Goal: Task Accomplishment & Management: Manage account settings

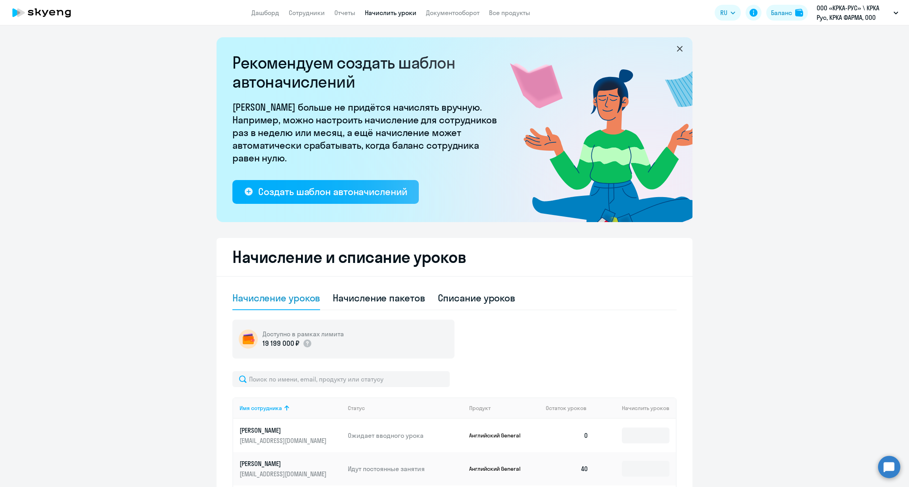
select select "50"
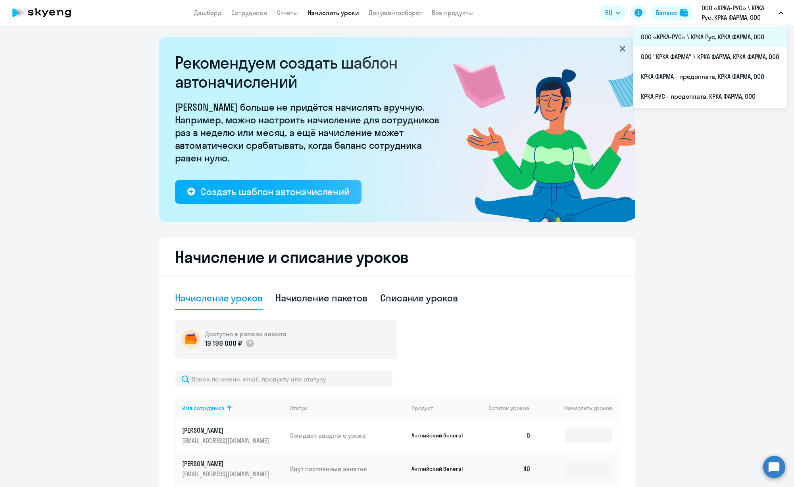
click at [684, 32] on li "ООО «КРКА-РУС» \ КРКА Рус, КРКА ФАРМА, ООО" at bounding box center [710, 37] width 154 height 20
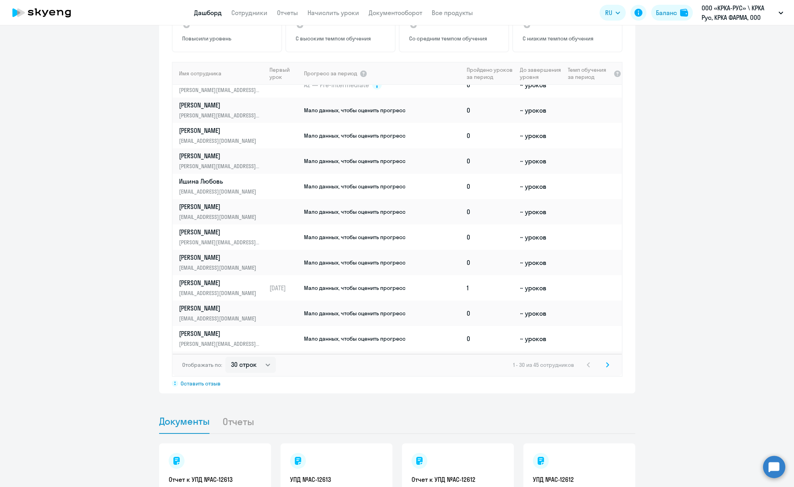
scroll to position [492, 0]
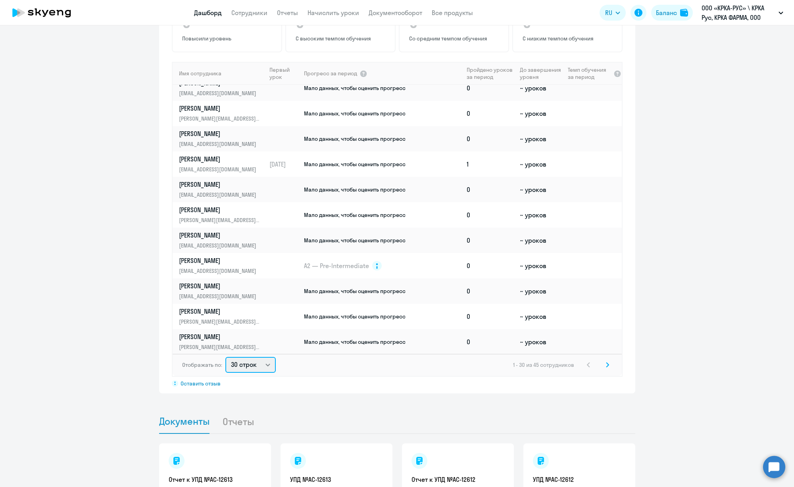
click at [261, 365] on select "30 строк 50 строк 100 строк" at bounding box center [250, 365] width 50 height 16
select select "100"
click at [225, 357] on select "30 строк 50 строк 100 строк" at bounding box center [250, 365] width 50 height 16
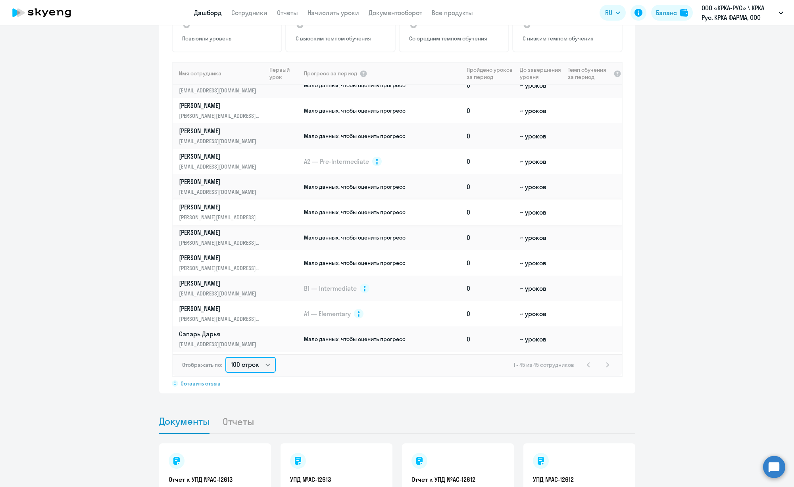
scroll to position [575, 0]
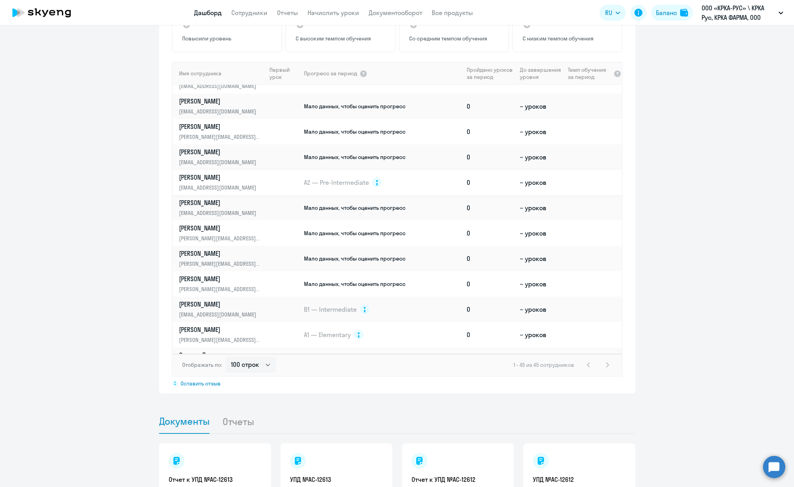
click at [205, 175] on p "[PERSON_NAME]" at bounding box center [220, 177] width 82 height 9
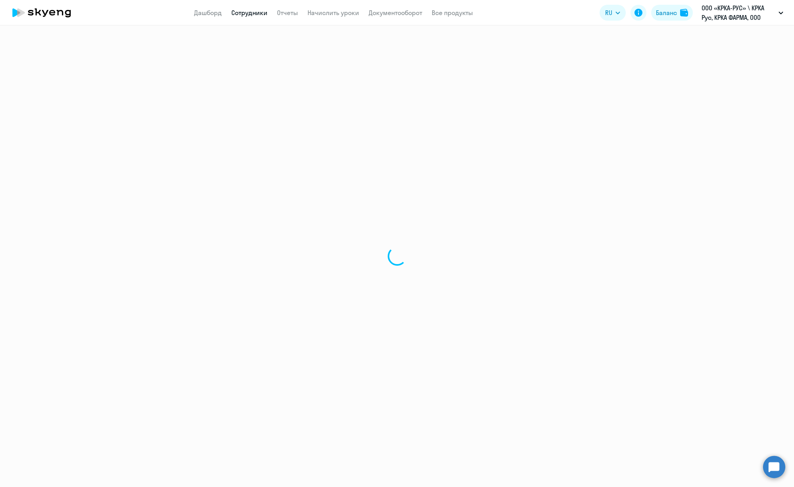
select select "english"
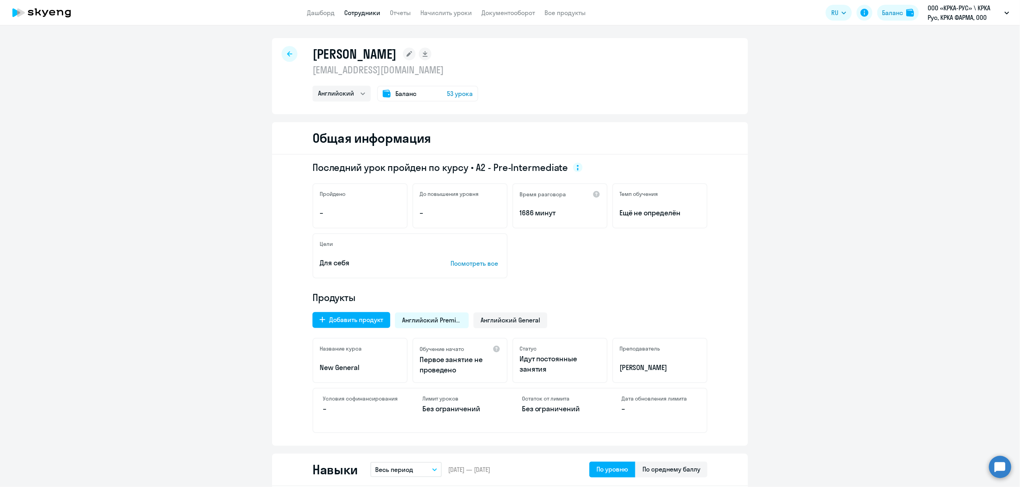
click at [400, 93] on span "Баланс" at bounding box center [406, 94] width 21 height 10
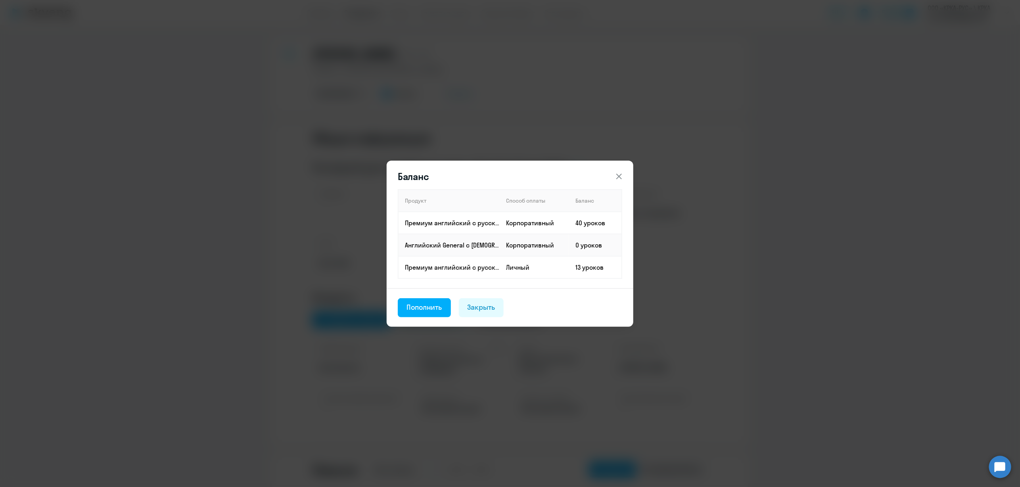
click at [618, 172] on icon at bounding box center [620, 177] width 10 height 10
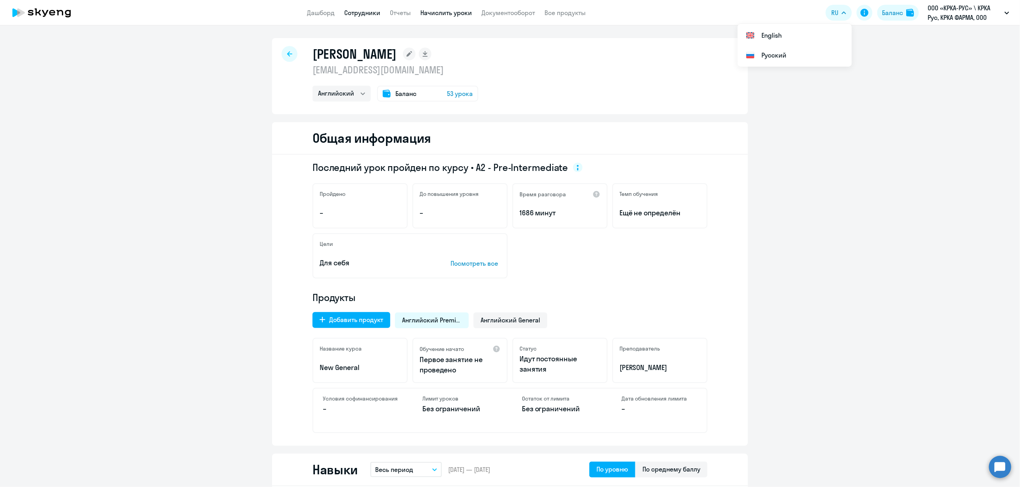
click at [437, 11] on link "Начислить уроки" at bounding box center [447, 13] width 52 height 8
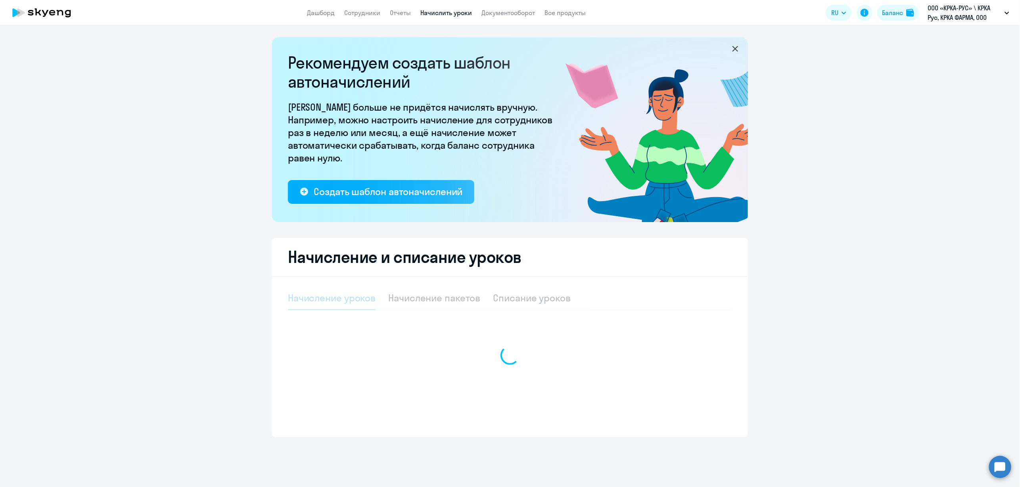
select select "10"
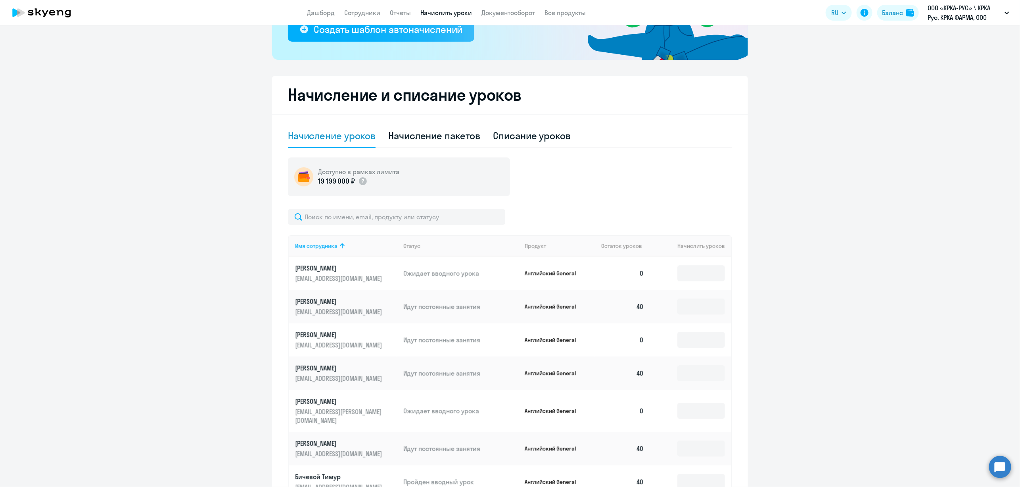
scroll to position [179, 0]
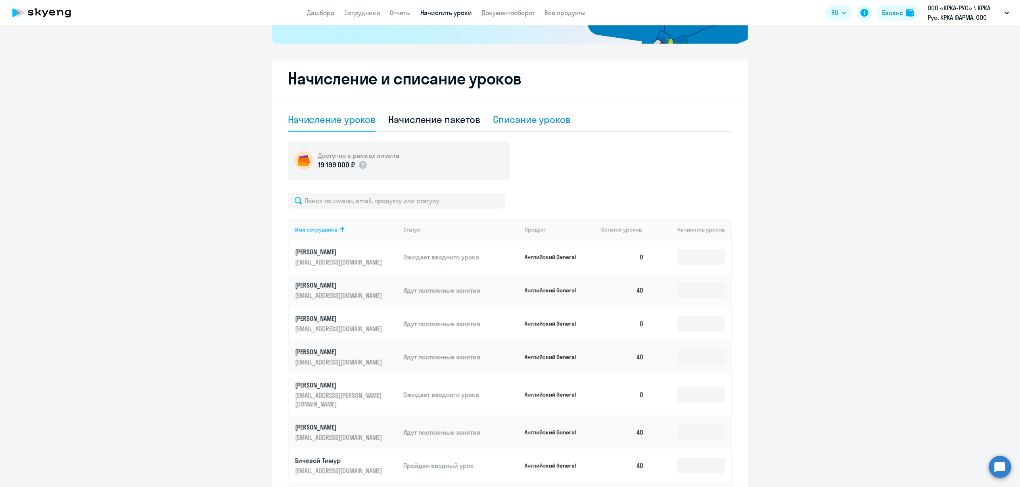
click at [523, 119] on div "Списание уроков" at bounding box center [533, 119] width 78 height 13
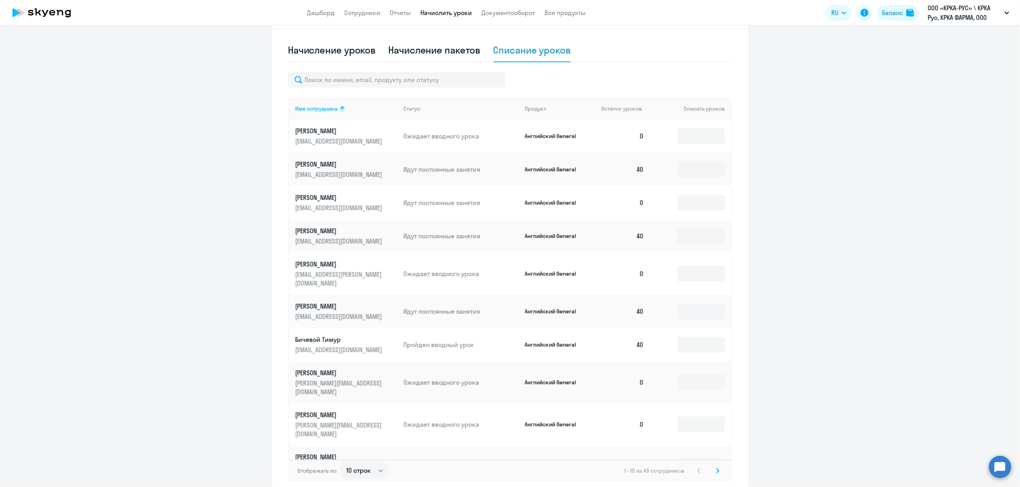
scroll to position [280, 0]
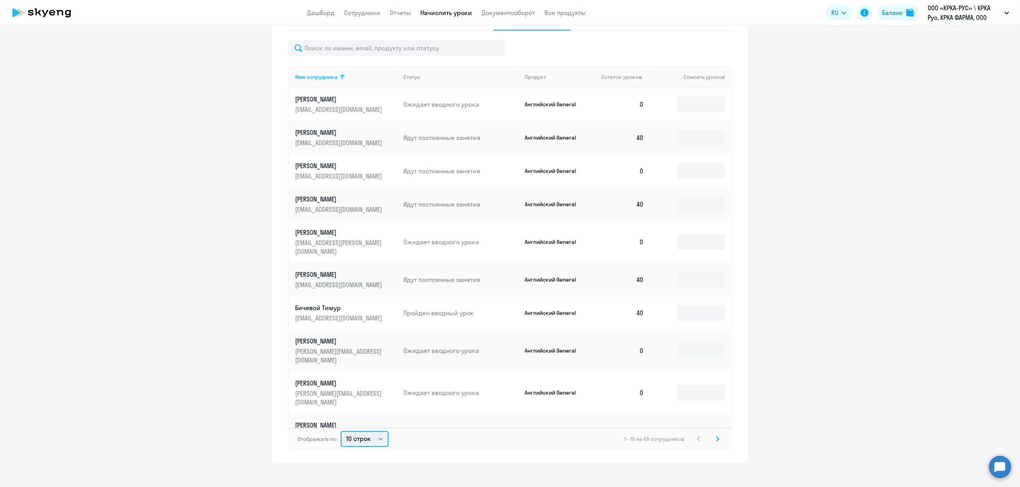
click at [375, 434] on select "10 строк 30 строк 50 строк" at bounding box center [365, 439] width 48 height 16
select select "50"
click at [341, 431] on select "10 строк 30 строк 50 строк" at bounding box center [365, 439] width 48 height 16
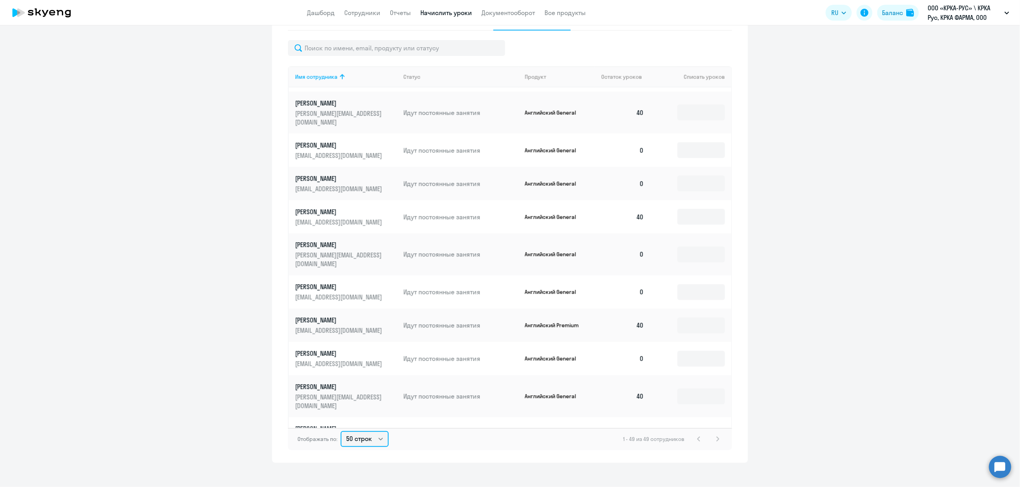
scroll to position [918, 0]
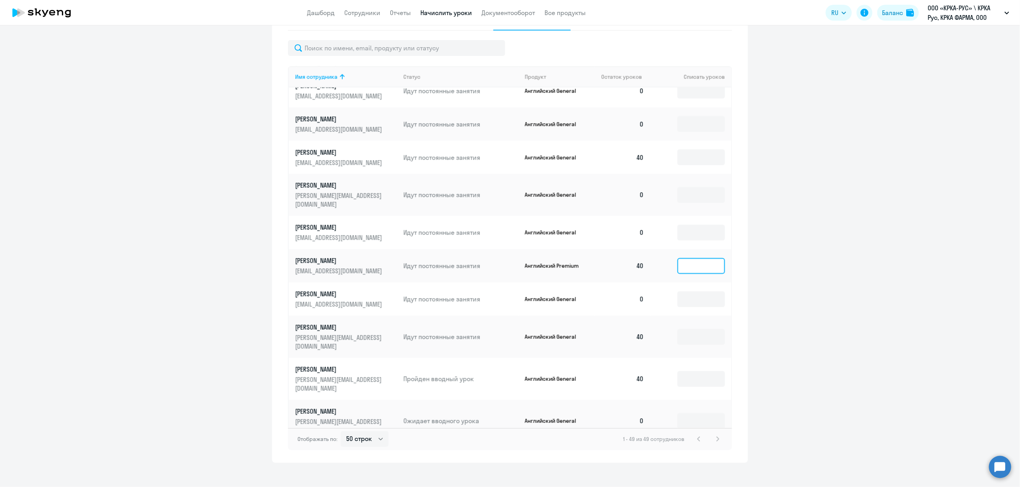
click at [699, 258] on input at bounding box center [702, 266] width 48 height 16
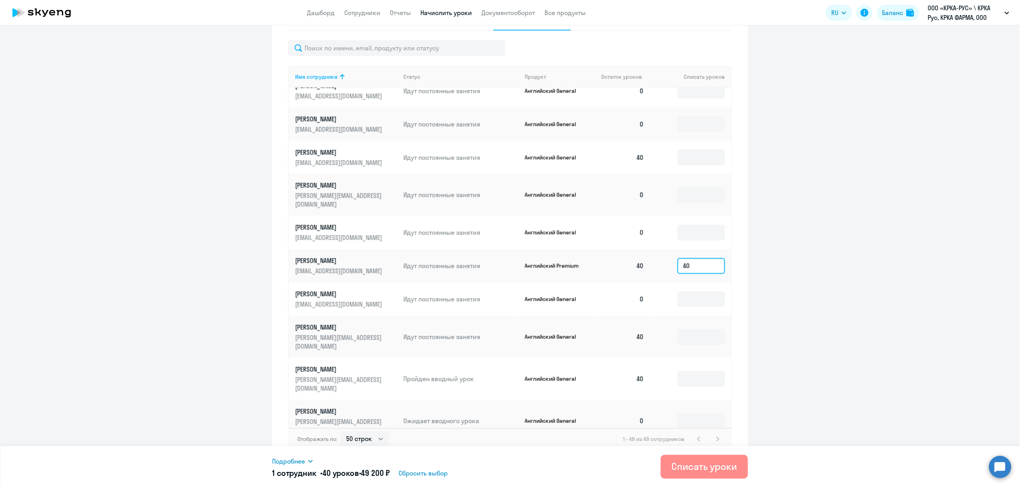
type input "40"
click at [698, 470] on div "Списать уроки" at bounding box center [704, 466] width 65 height 13
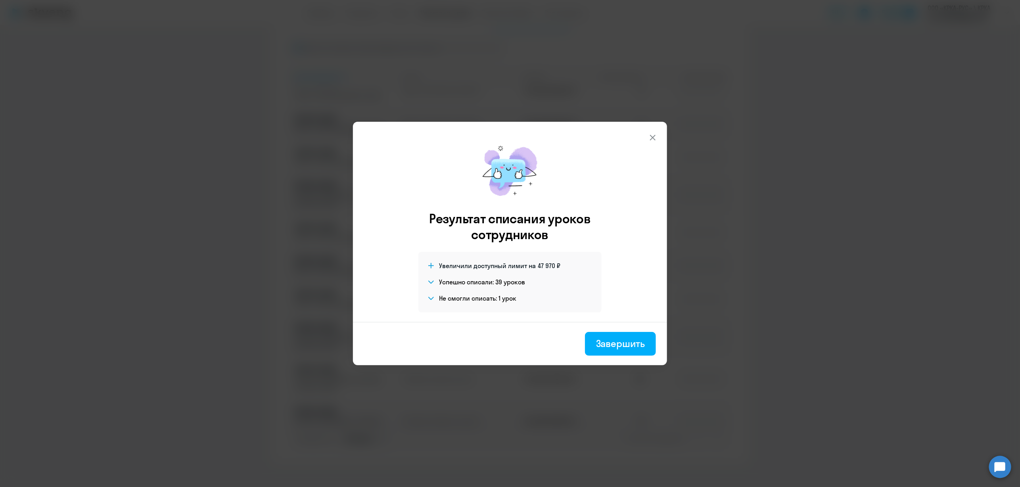
click at [652, 137] on icon at bounding box center [653, 138] width 6 height 6
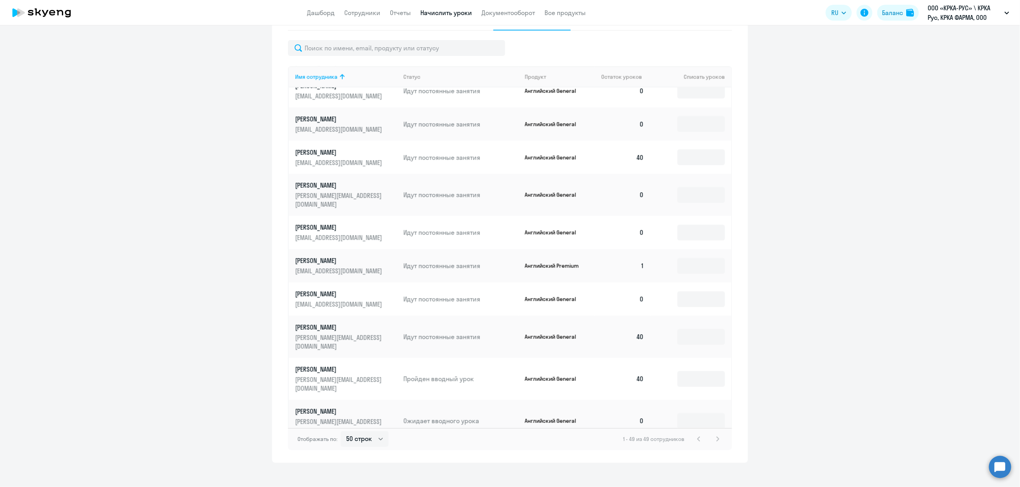
drag, startPoint x: 775, startPoint y: 353, endPoint x: 742, endPoint y: 354, distance: 33.3
click at [774, 354] on ng-component "Рекомендуем создать шаблон автоначислений Уроки больше не придётся начислять вр…" at bounding box center [510, 110] width 1020 height 705
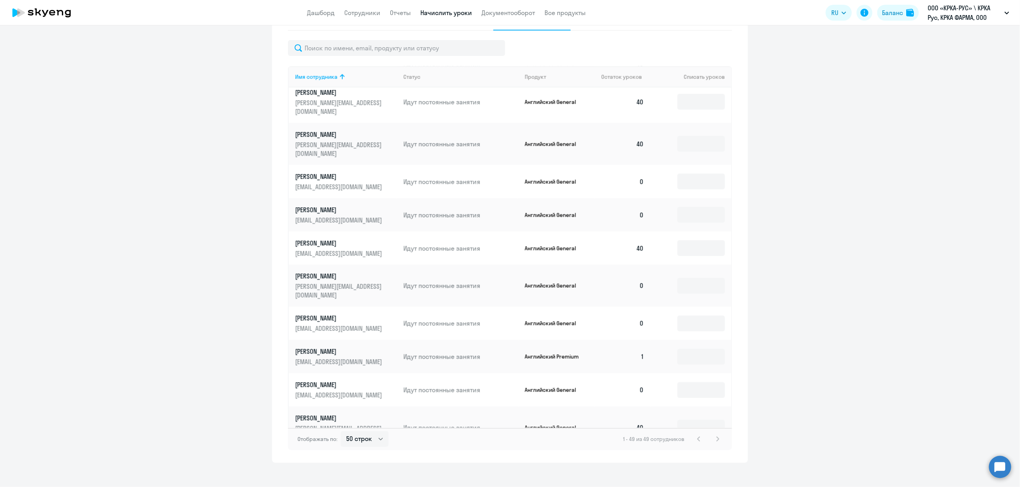
scroll to position [799, 0]
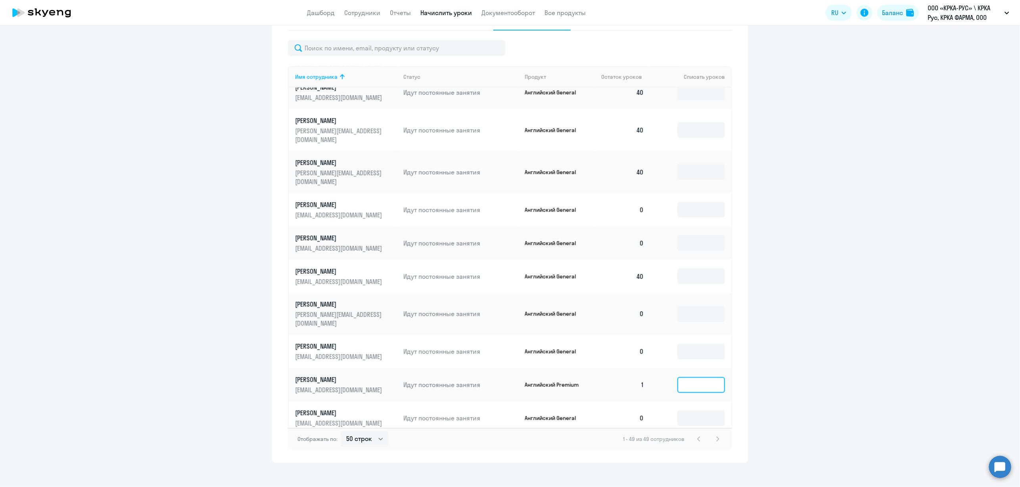
click at [681, 377] on input at bounding box center [702, 385] width 48 height 16
click at [693, 377] on input at bounding box center [702, 385] width 48 height 16
click at [632, 369] on td "1" at bounding box center [623, 385] width 56 height 33
click at [701, 377] on input at bounding box center [702, 385] width 48 height 16
click at [700, 377] on input at bounding box center [702, 385] width 48 height 16
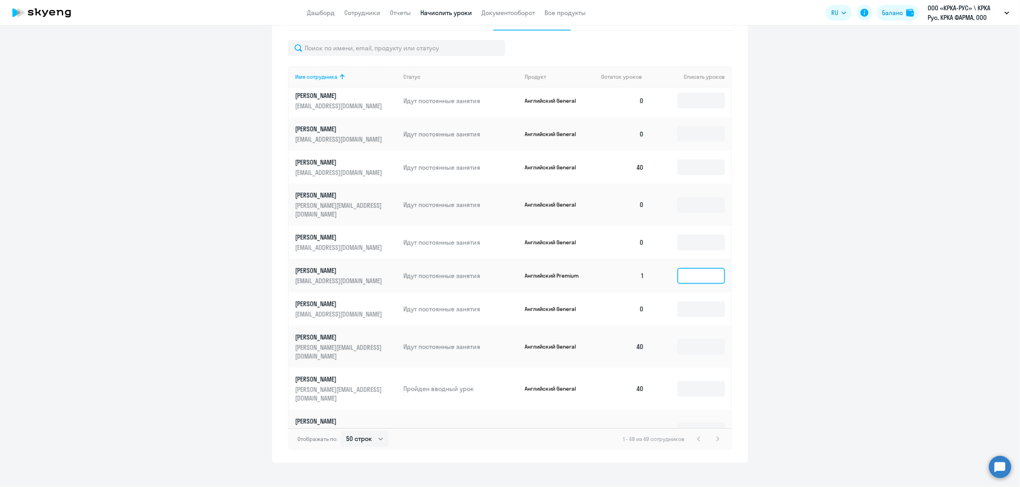
scroll to position [870, 0]
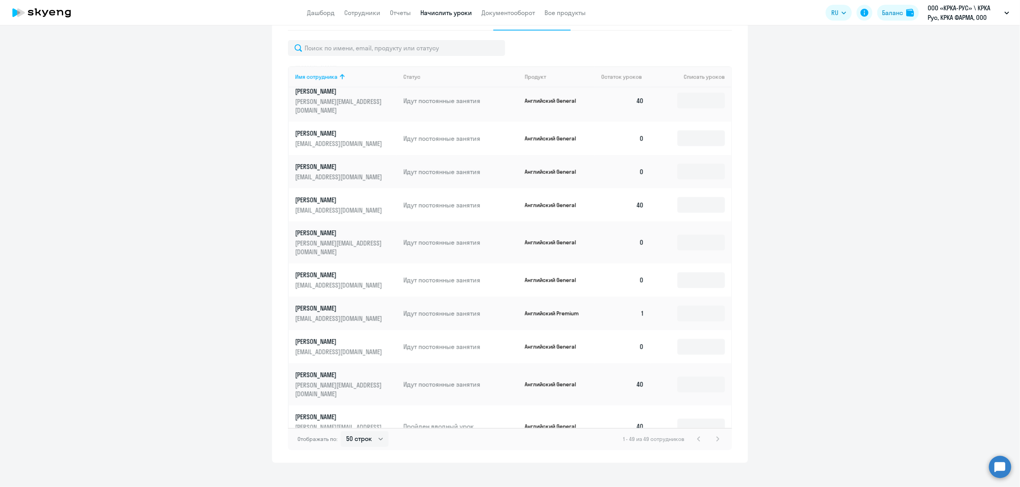
click at [324, 304] on p "[PERSON_NAME]" at bounding box center [339, 308] width 89 height 9
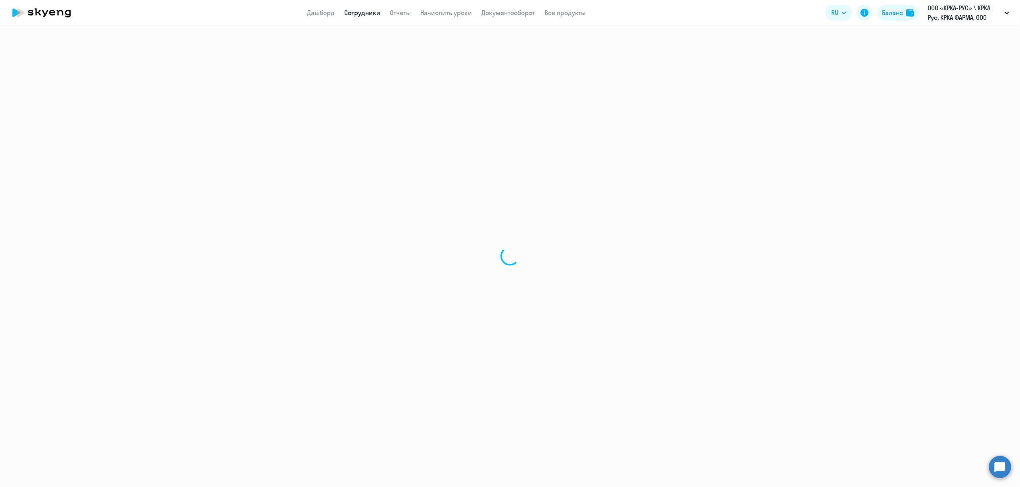
select select "english"
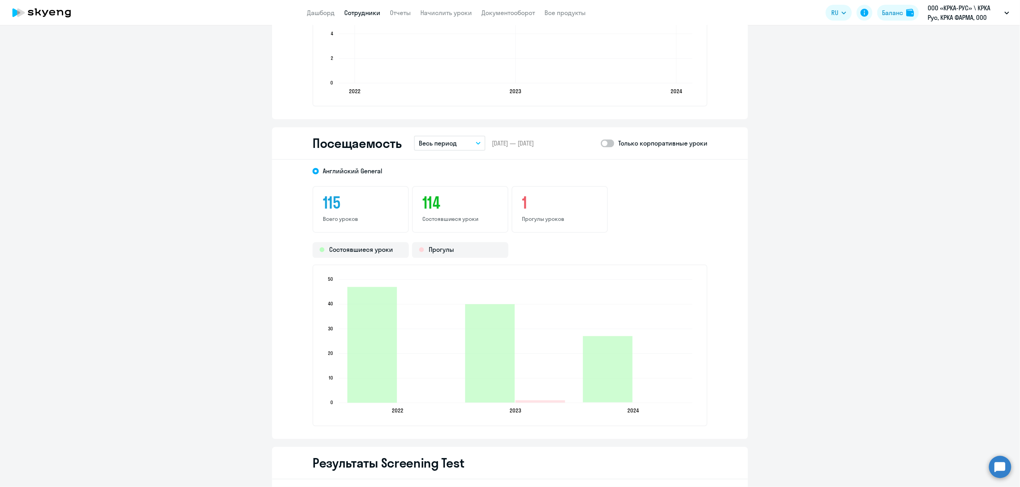
scroll to position [867, 0]
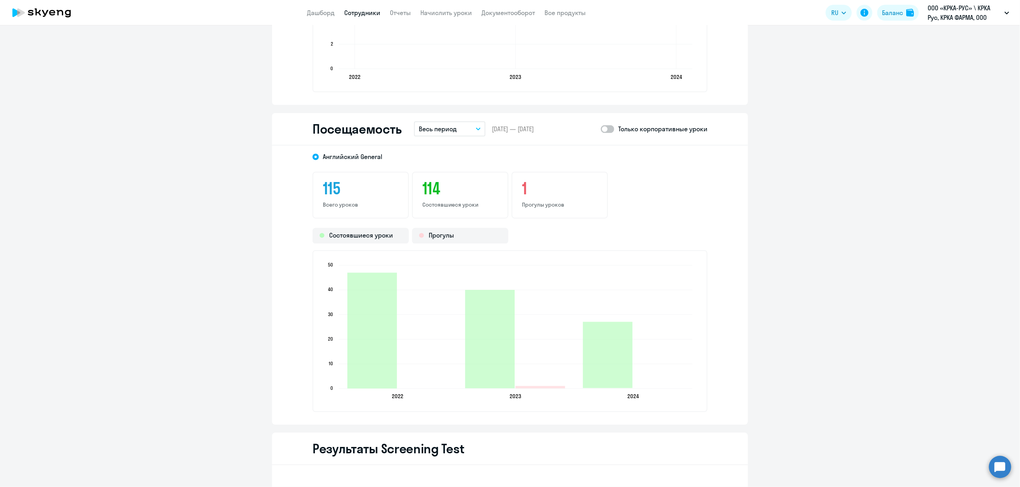
click at [607, 126] on span at bounding box center [607, 129] width 13 height 8
click at [601, 129] on input "checkbox" at bounding box center [601, 129] width 0 height 0
checkbox input "true"
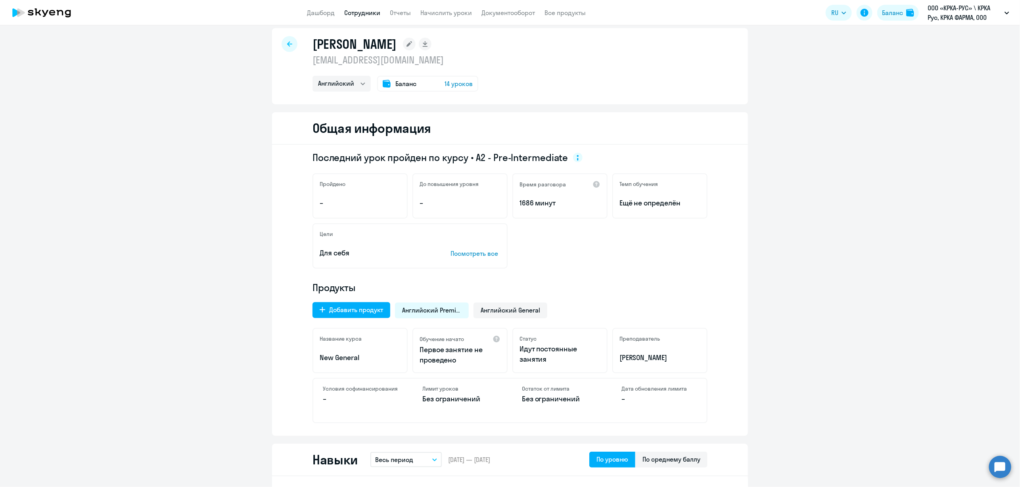
scroll to position [0, 0]
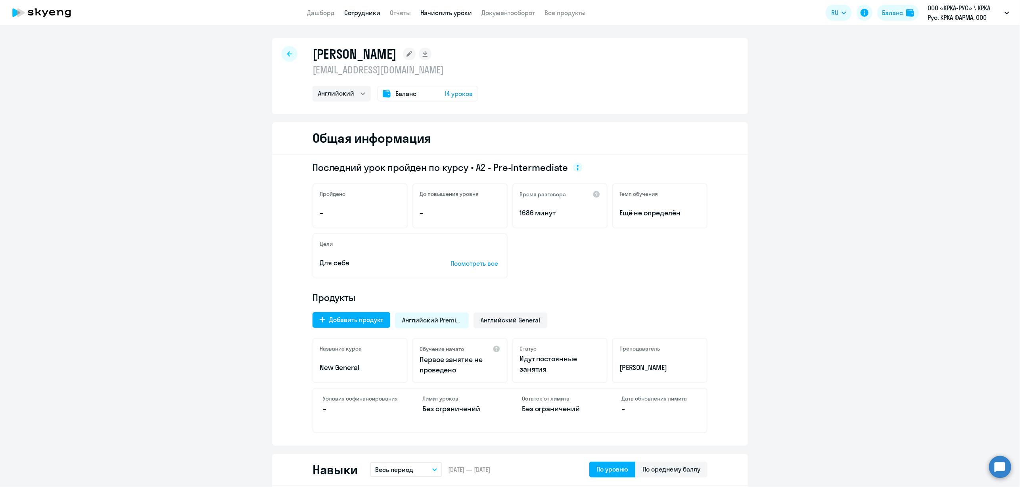
click at [436, 13] on link "Начислить уроки" at bounding box center [447, 13] width 52 height 8
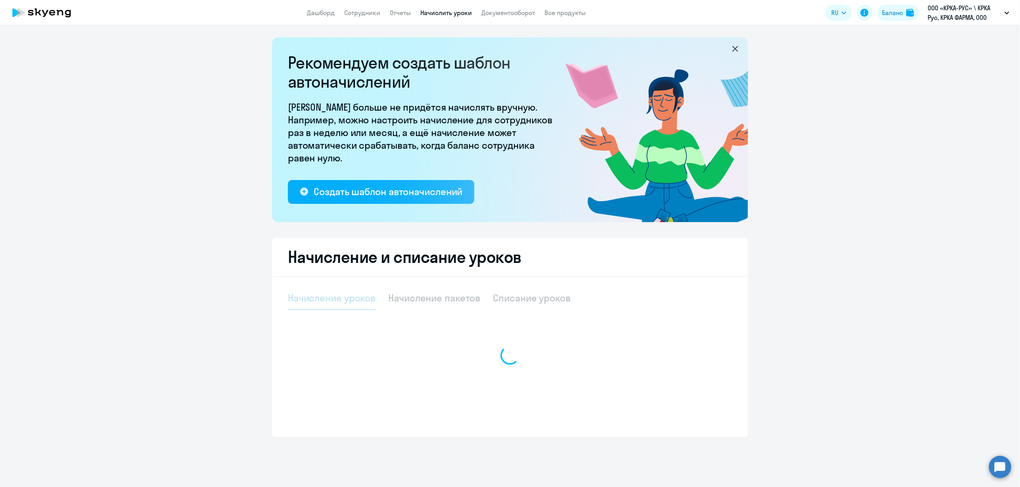
select select "10"
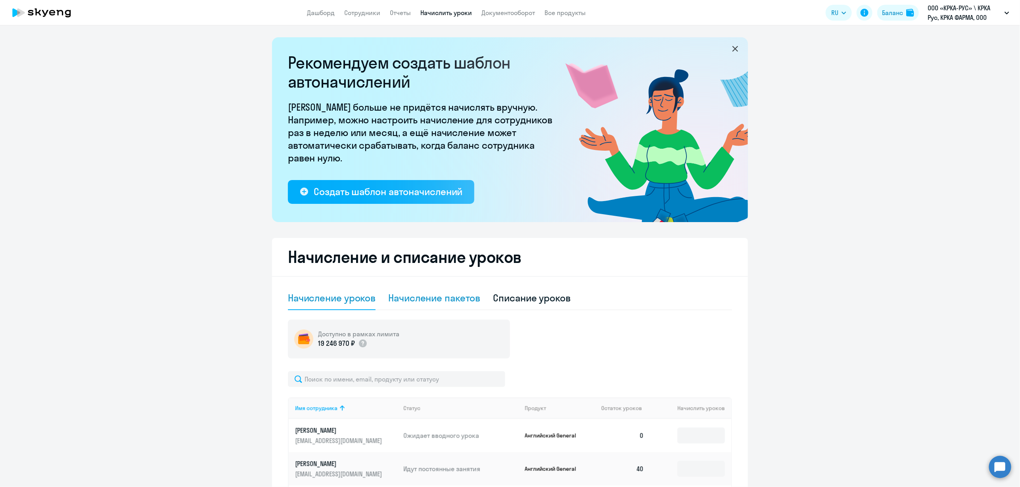
click at [440, 297] on div "Начисление пакетов" at bounding box center [434, 298] width 92 height 13
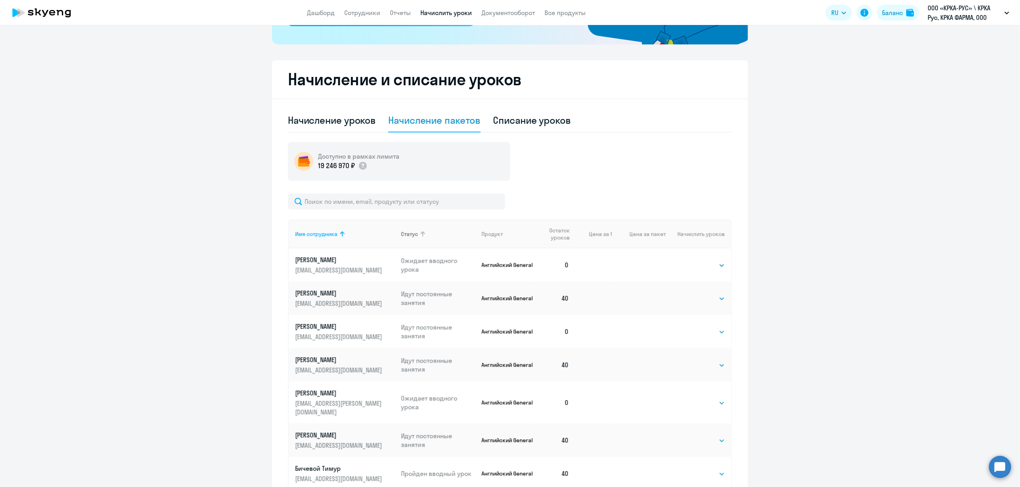
scroll to position [179, 0]
click at [416, 117] on div "Начисление пакетов" at bounding box center [434, 119] width 92 height 13
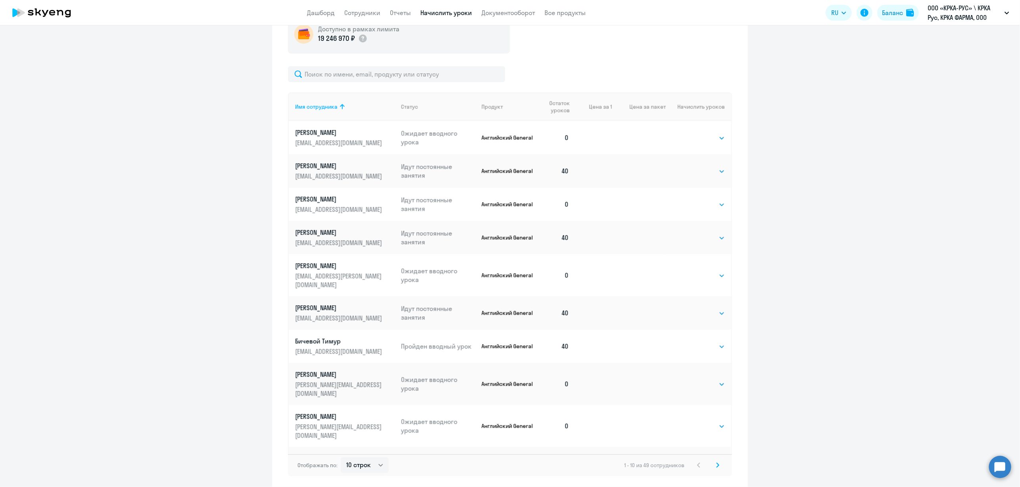
scroll to position [338, 0]
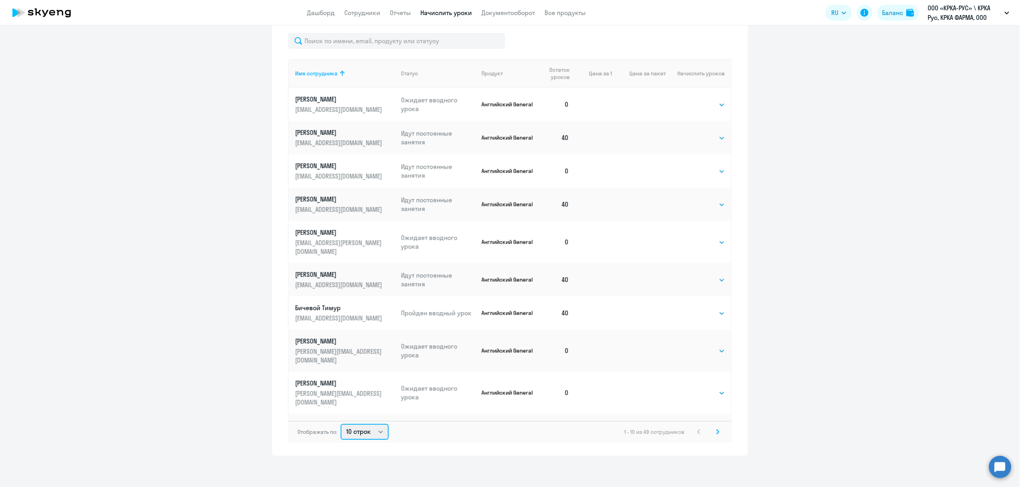
click at [373, 431] on select "10 строк 30 строк 50 строк" at bounding box center [365, 432] width 48 height 16
select select "50"
click at [341, 424] on select "10 строк 30 строк 50 строк" at bounding box center [365, 432] width 48 height 16
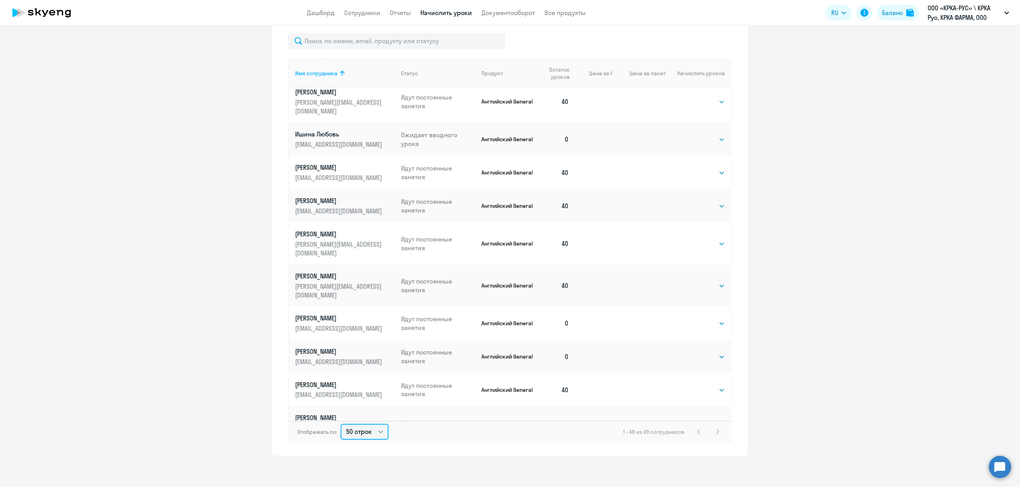
scroll to position [715, 0]
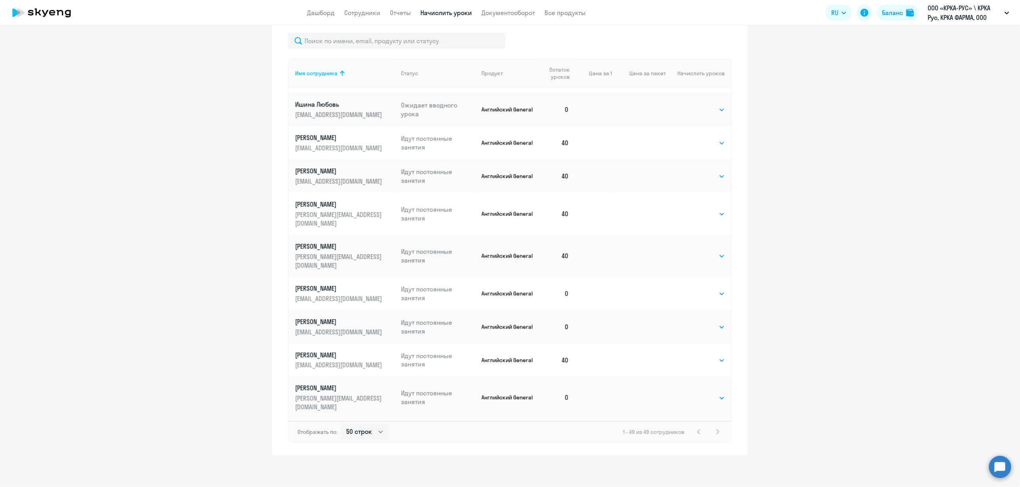
click at [707, 465] on select "Выбрать 1 4 8 16 32 40 48 56 64 96 128" at bounding box center [709, 470] width 33 height 10
select select "40"
click at [693, 465] on select "Выбрать 1 4 8 16 32 40 48 56 64 96 128" at bounding box center [709, 470] width 33 height 10
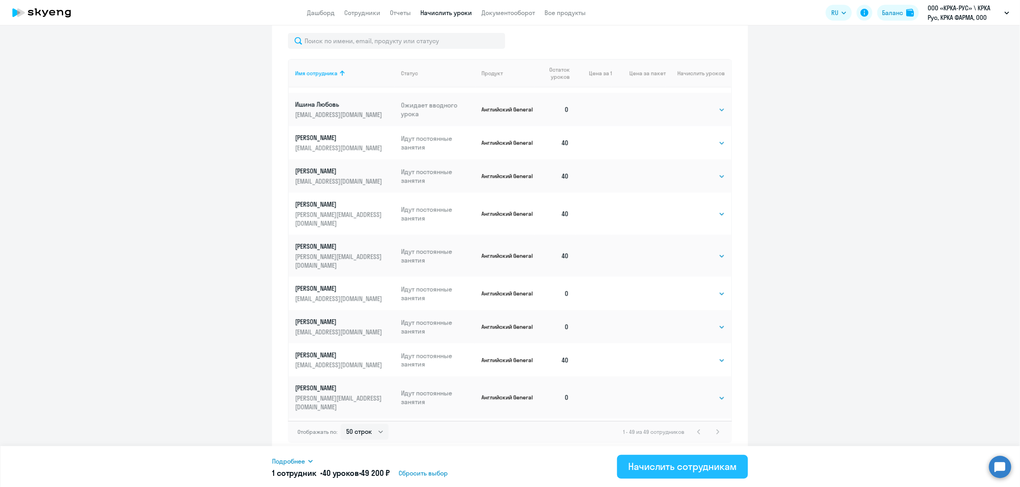
click at [661, 468] on div "Начислить сотрудникам" at bounding box center [682, 466] width 109 height 13
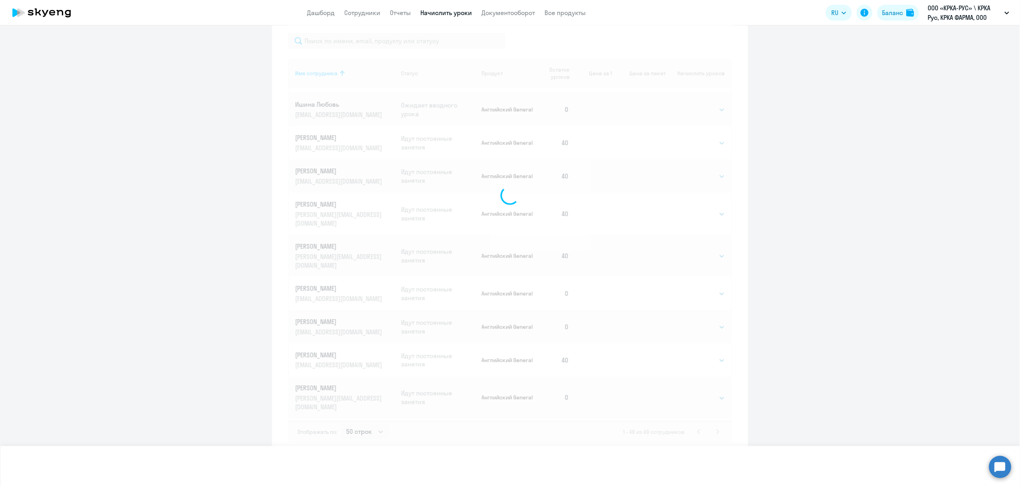
select select
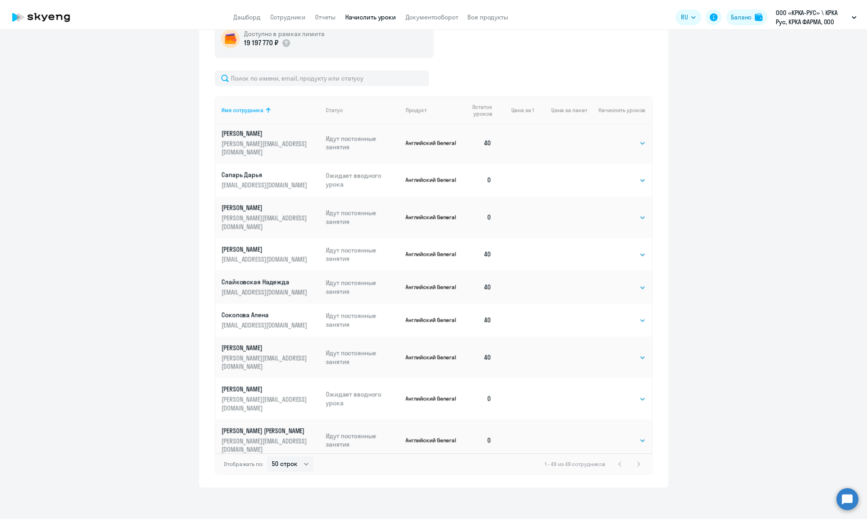
scroll to position [302, 0]
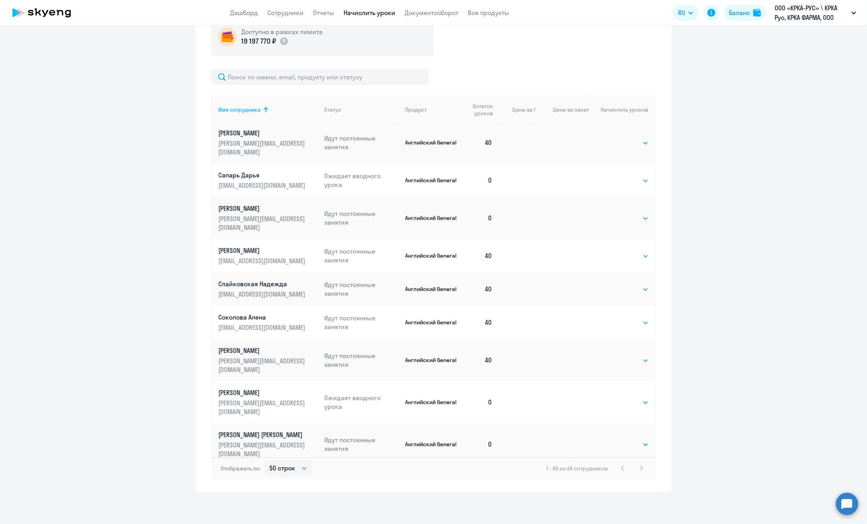
click at [81, 449] on ng-component "Рекомендуем создать шаблон автоначислений Уроки больше не придётся начислять вр…" at bounding box center [433, 113] width 867 height 757
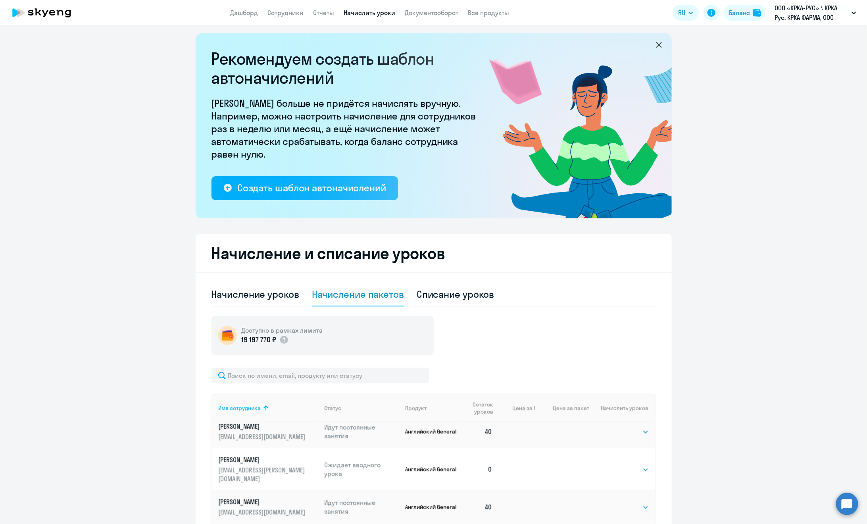
scroll to position [0, 0]
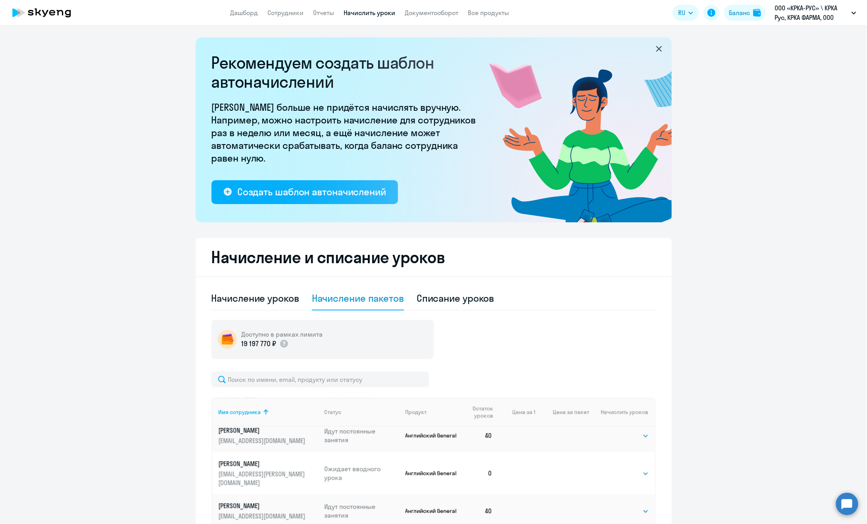
click at [36, 357] on ng-component "Рекомендуем создать шаблон автоначислений Уроки больше не придётся начислять вр…" at bounding box center [433, 415] width 867 height 757
